Goal: Subscribe to service/newsletter

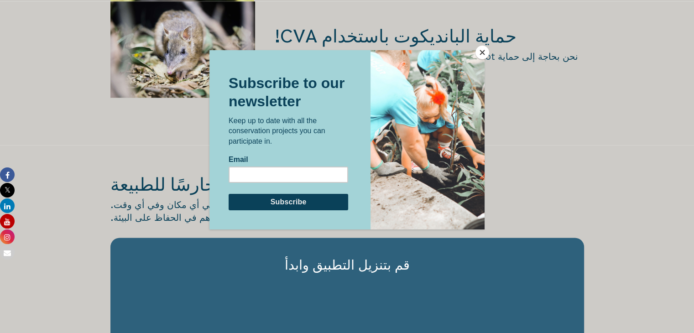
scroll to position [1186, 0]
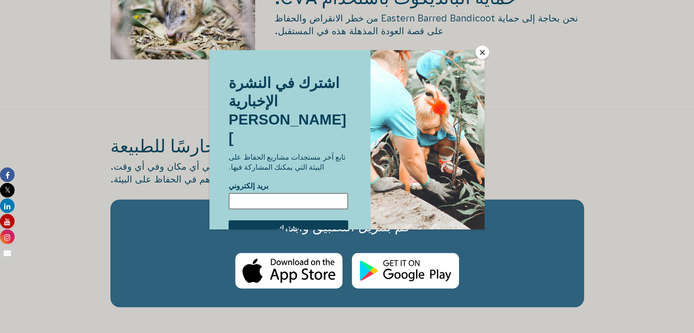
click at [285, 192] on input "بريد إلكتروني" at bounding box center [287, 200] width 119 height 16
type input "[EMAIL_ADDRESS][DOMAIN_NAME]"
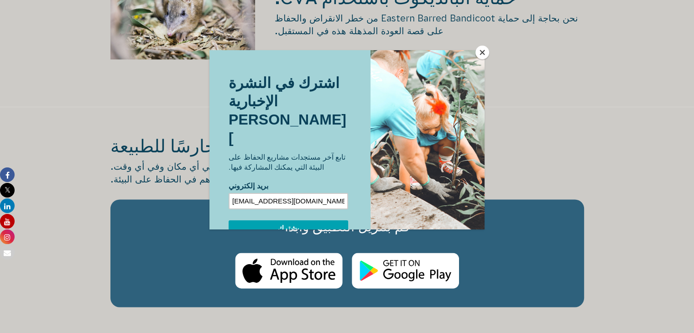
click at [292, 220] on input "يشترك" at bounding box center [287, 228] width 119 height 16
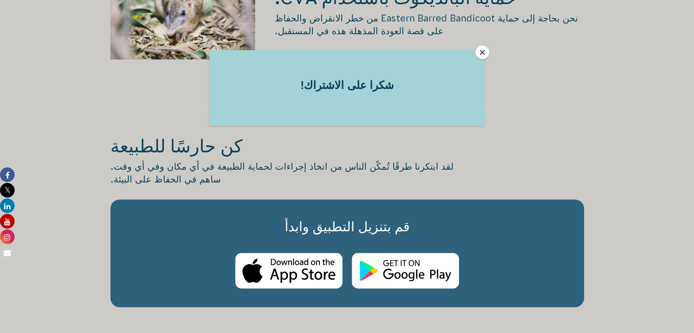
click at [479, 54] on button "يغلق" at bounding box center [482, 53] width 14 height 14
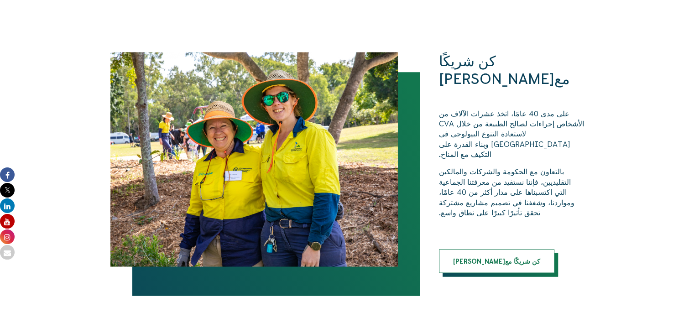
scroll to position [1733, 0]
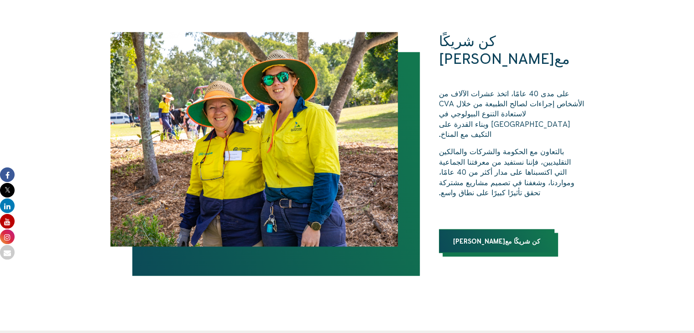
click at [476, 229] on link "كن شريكًا مع[PERSON_NAME]" at bounding box center [496, 241] width 115 height 24
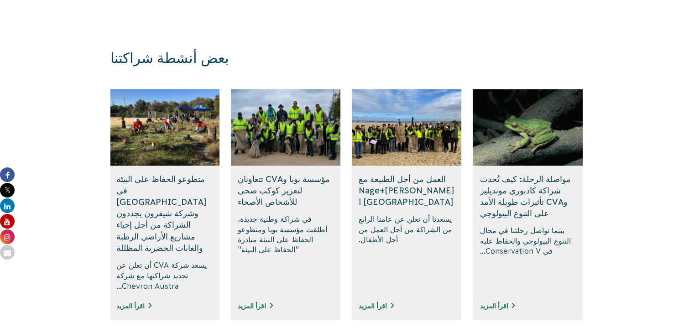
scroll to position [1459, 0]
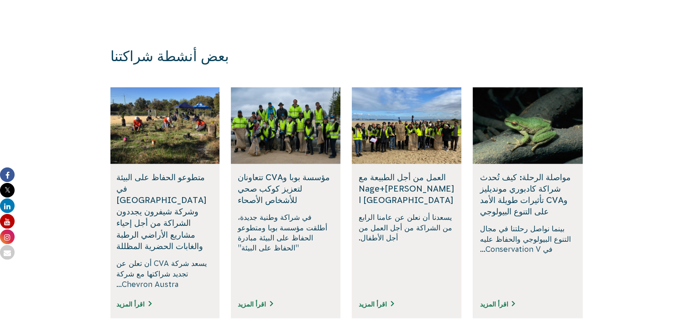
click at [144, 250] on div "متطوعو الحفاظ على البيئة في أستراليا وشركة شيفرون يجددون الشراكة من أجل إحياء م…" at bounding box center [163, 241] width 109 height 154
